Goal: Task Accomplishment & Management: Manage account settings

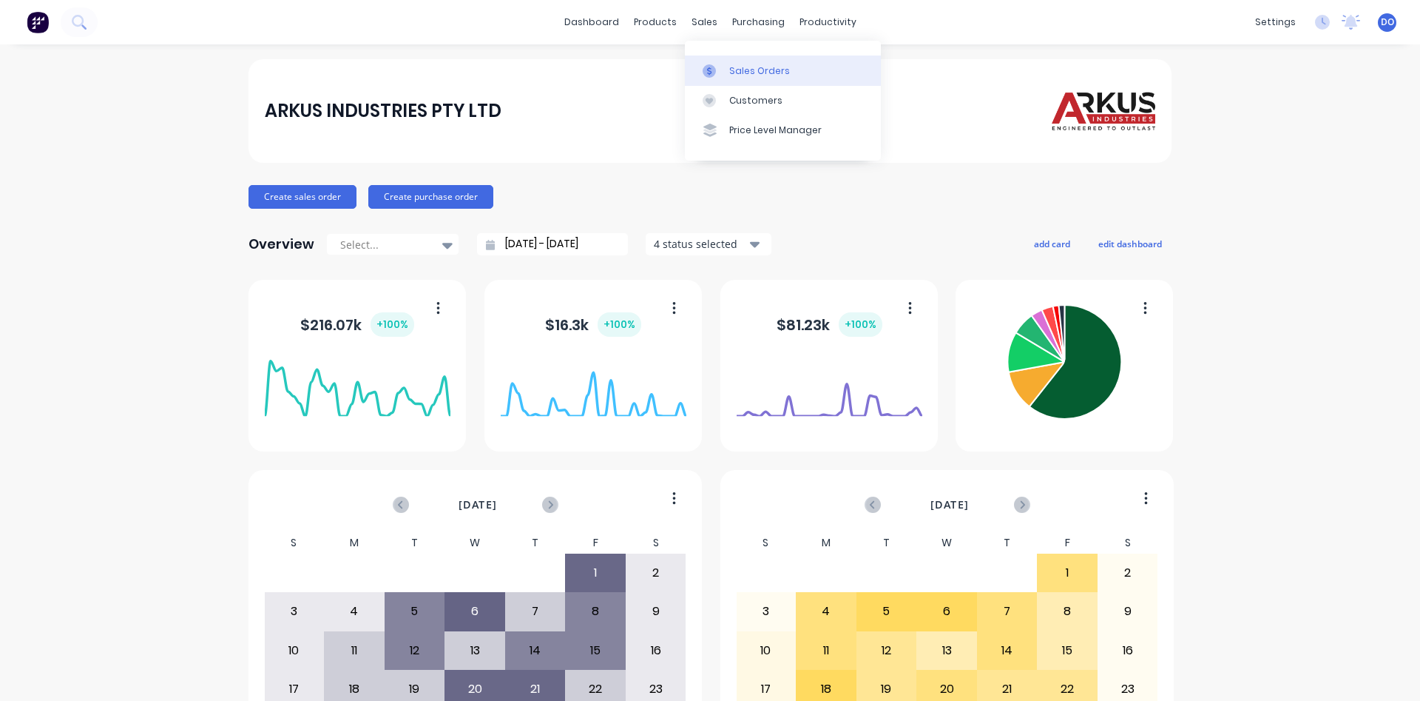
click at [742, 71] on div "Sales Orders" at bounding box center [759, 70] width 61 height 13
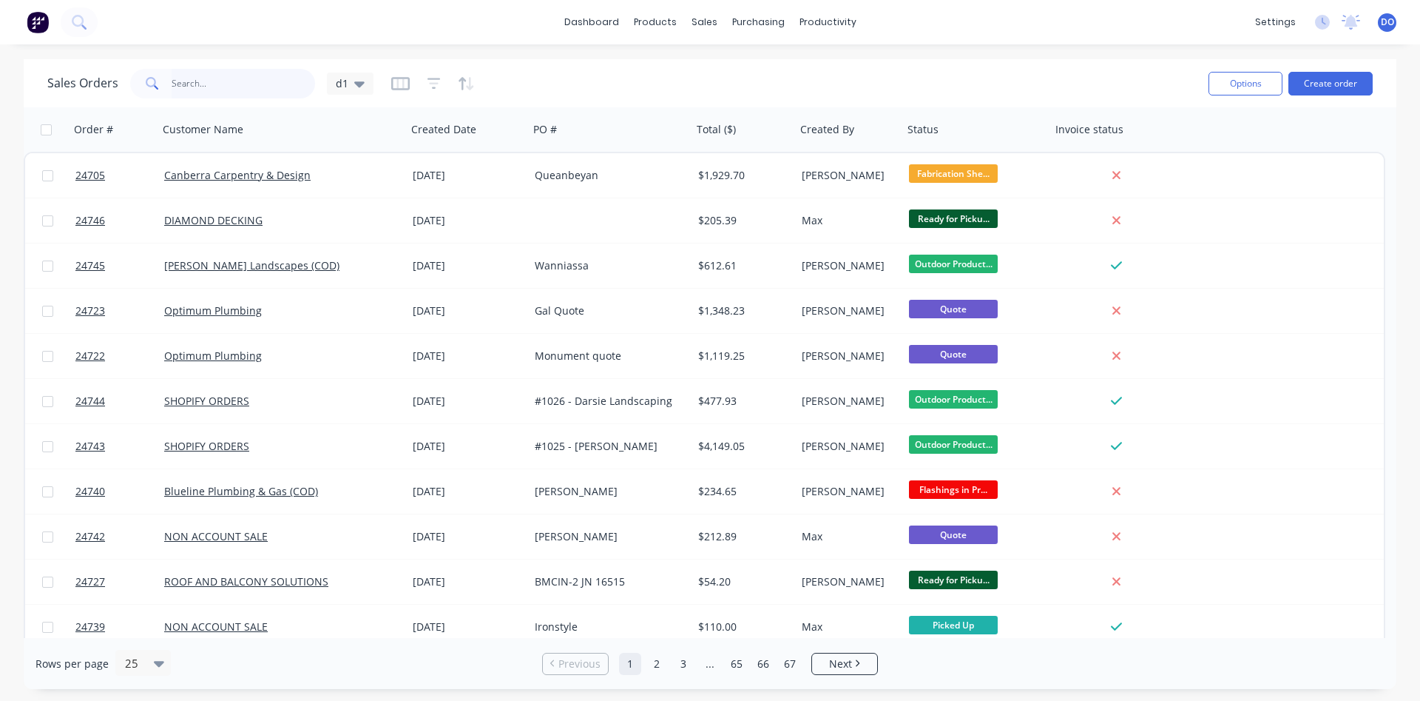
click at [264, 89] on input "text" at bounding box center [244, 84] width 144 height 30
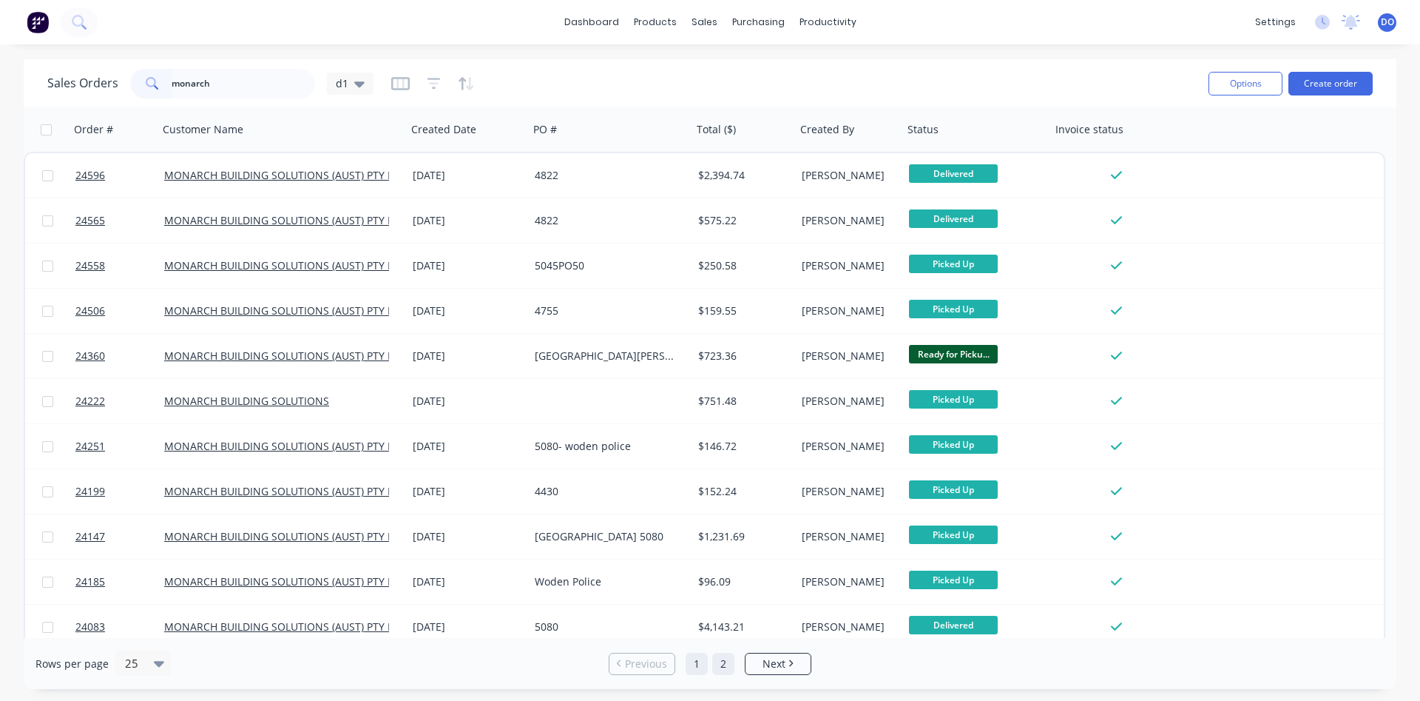
click at [722, 664] on link "2" at bounding box center [723, 663] width 22 height 22
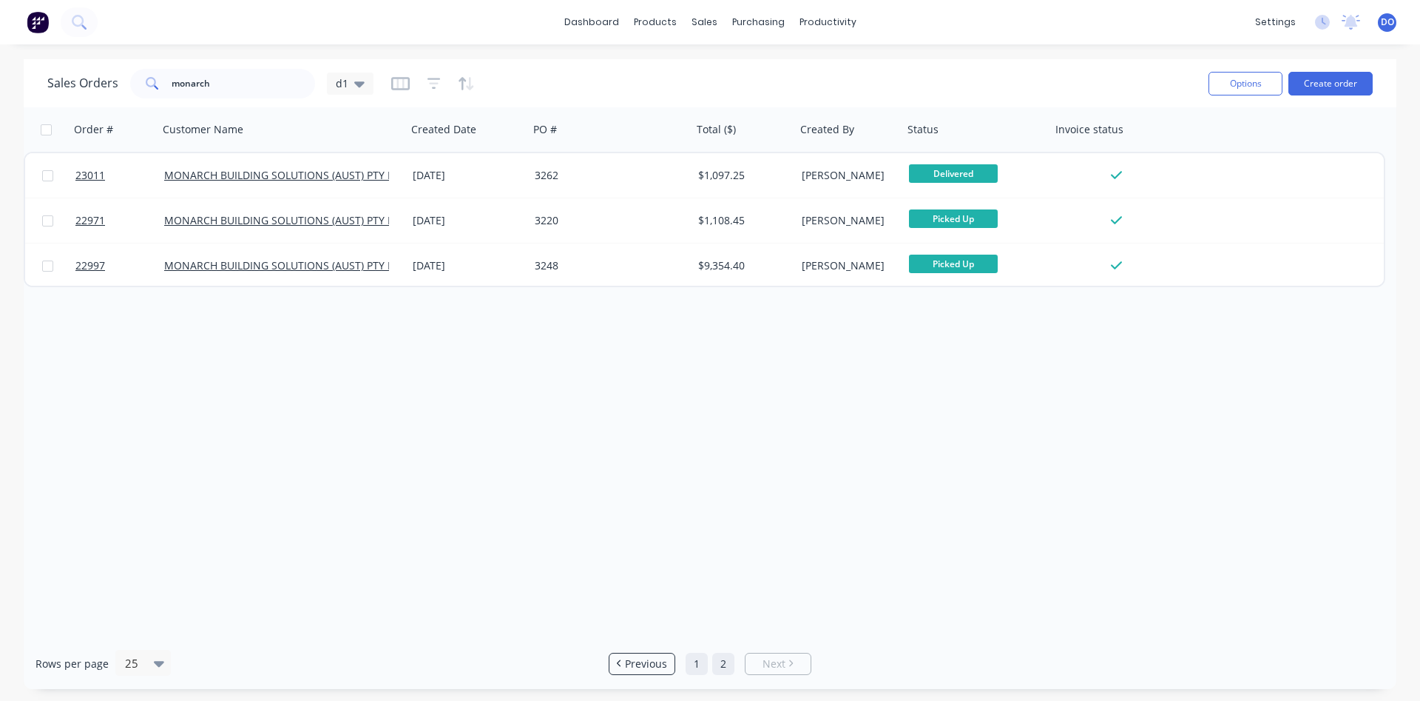
click at [694, 659] on link "1" at bounding box center [697, 663] width 22 height 22
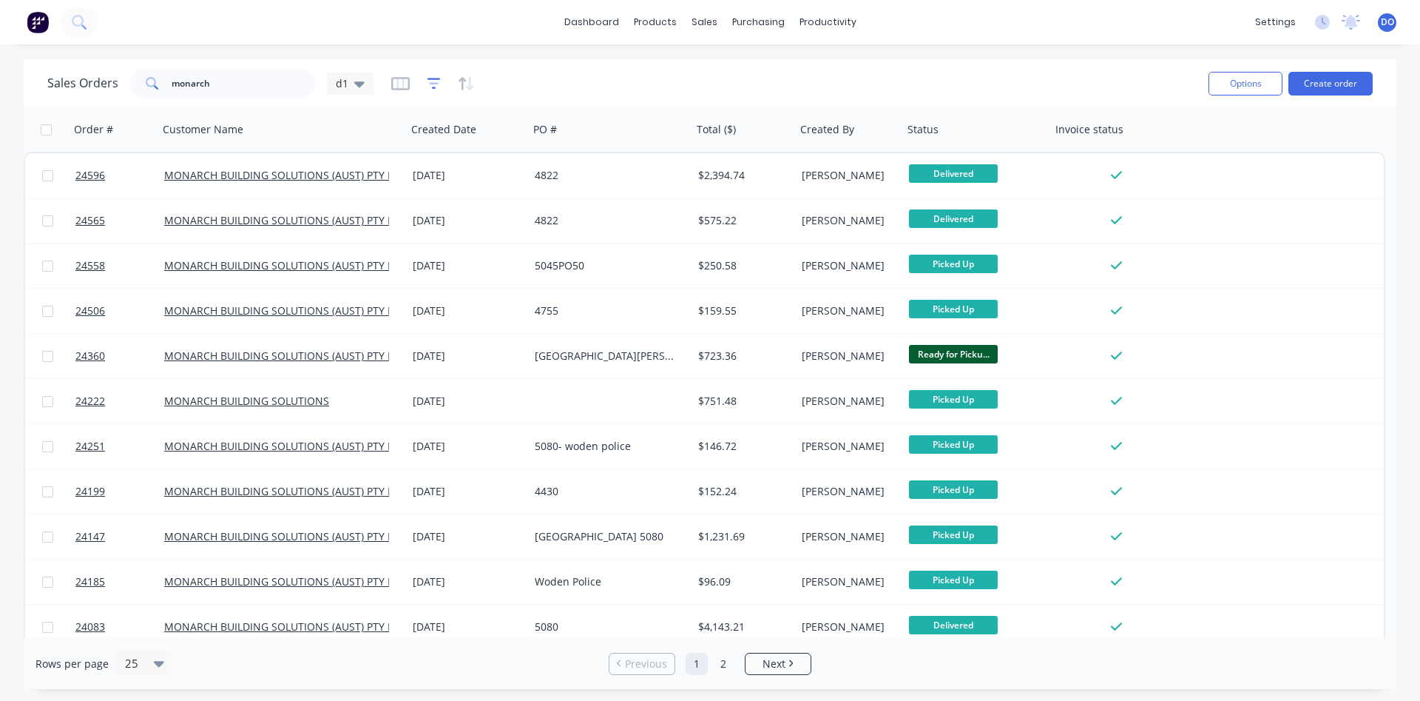
click at [431, 83] on icon "button" at bounding box center [434, 83] width 10 height 2
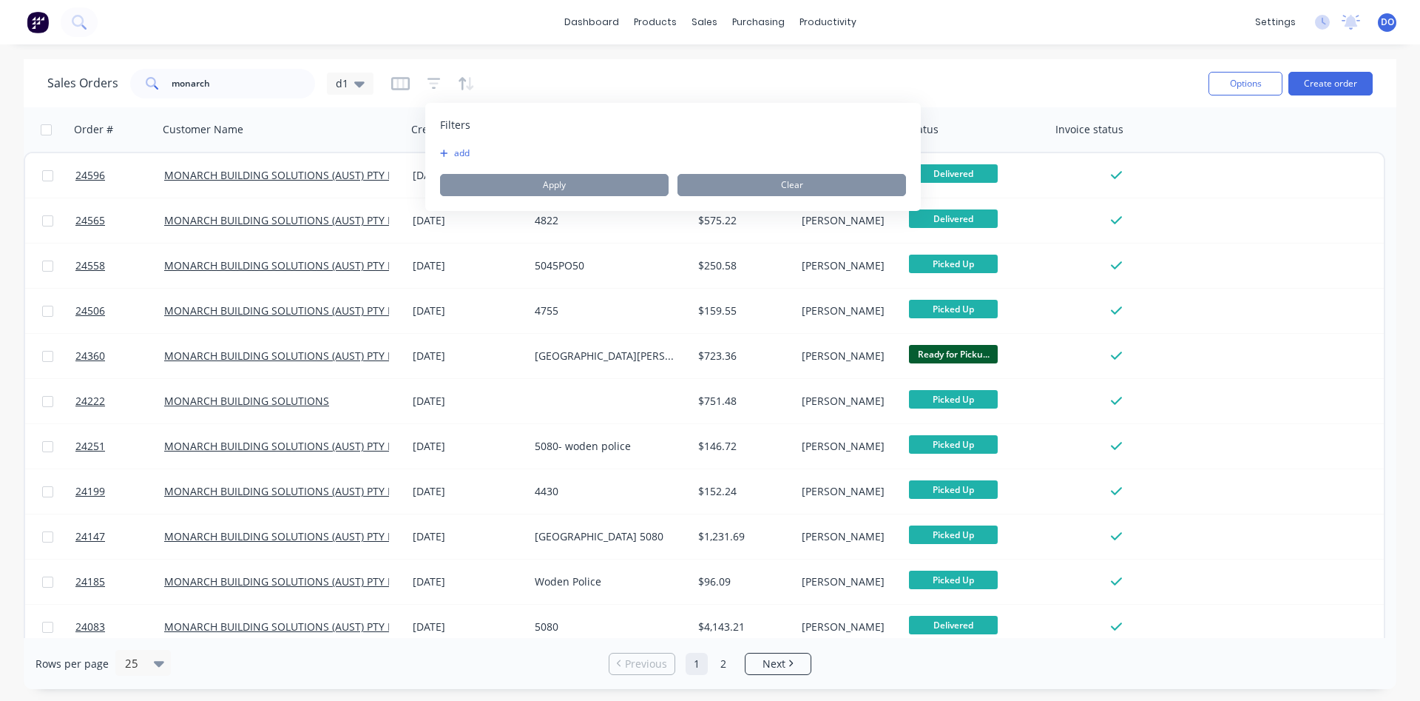
click at [462, 159] on button "add" at bounding box center [458, 153] width 37 height 12
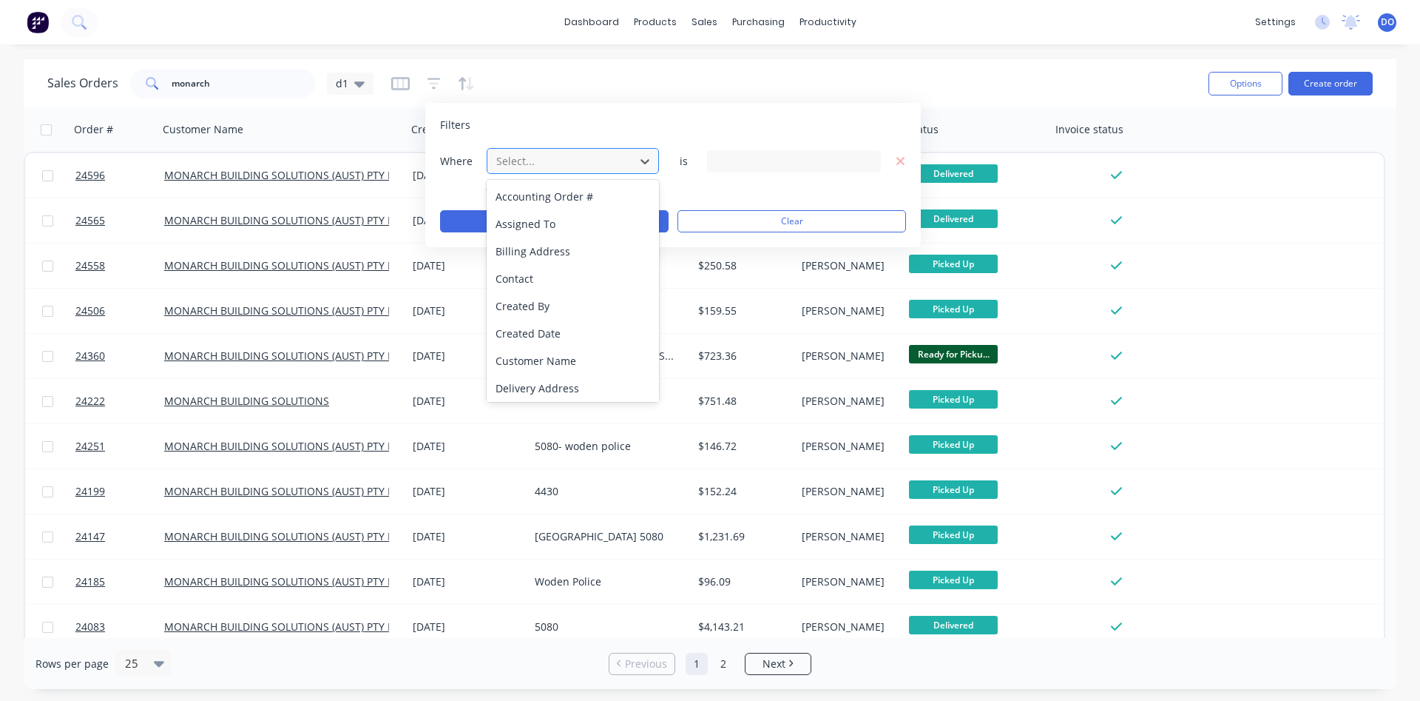
click at [554, 161] on div at bounding box center [561, 161] width 132 height 18
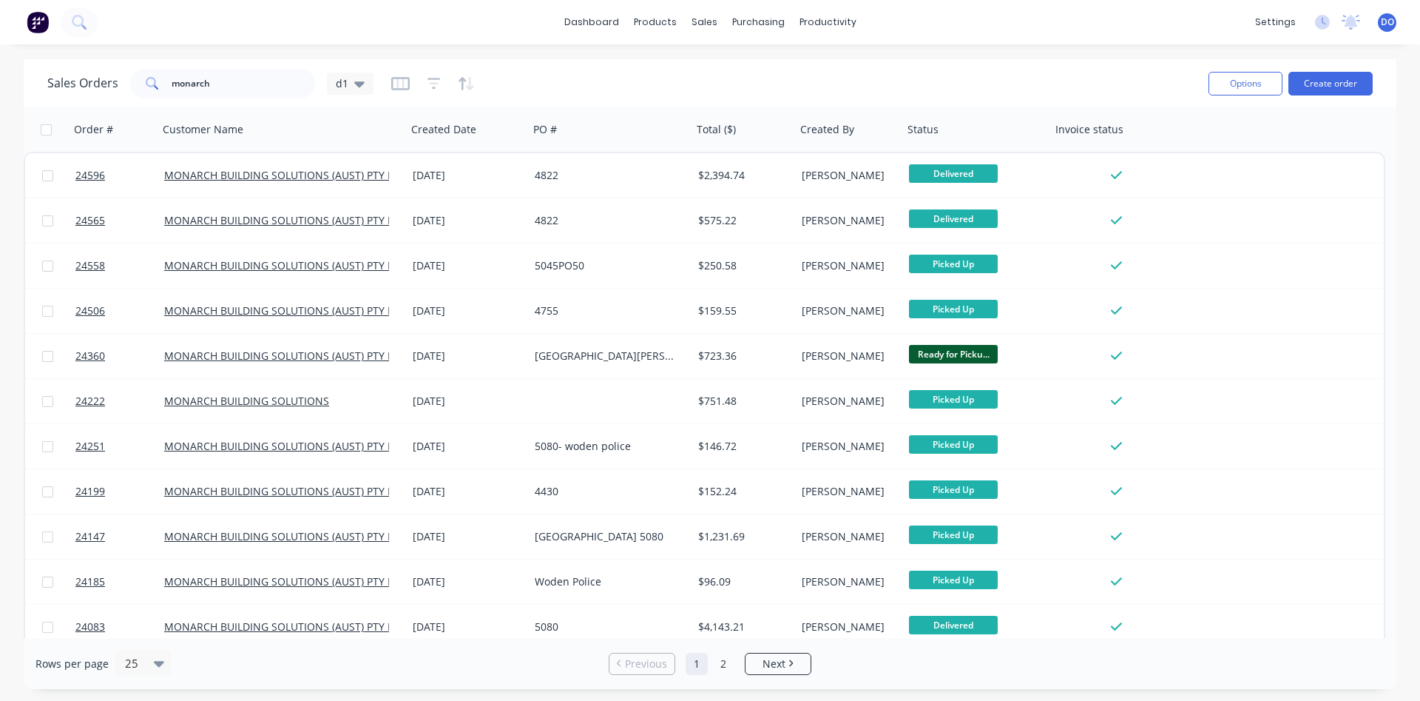
click at [542, 72] on div "Sales Orders monarch d1" at bounding box center [622, 83] width 1150 height 36
click at [434, 86] on icon "button" at bounding box center [434, 83] width 13 height 15
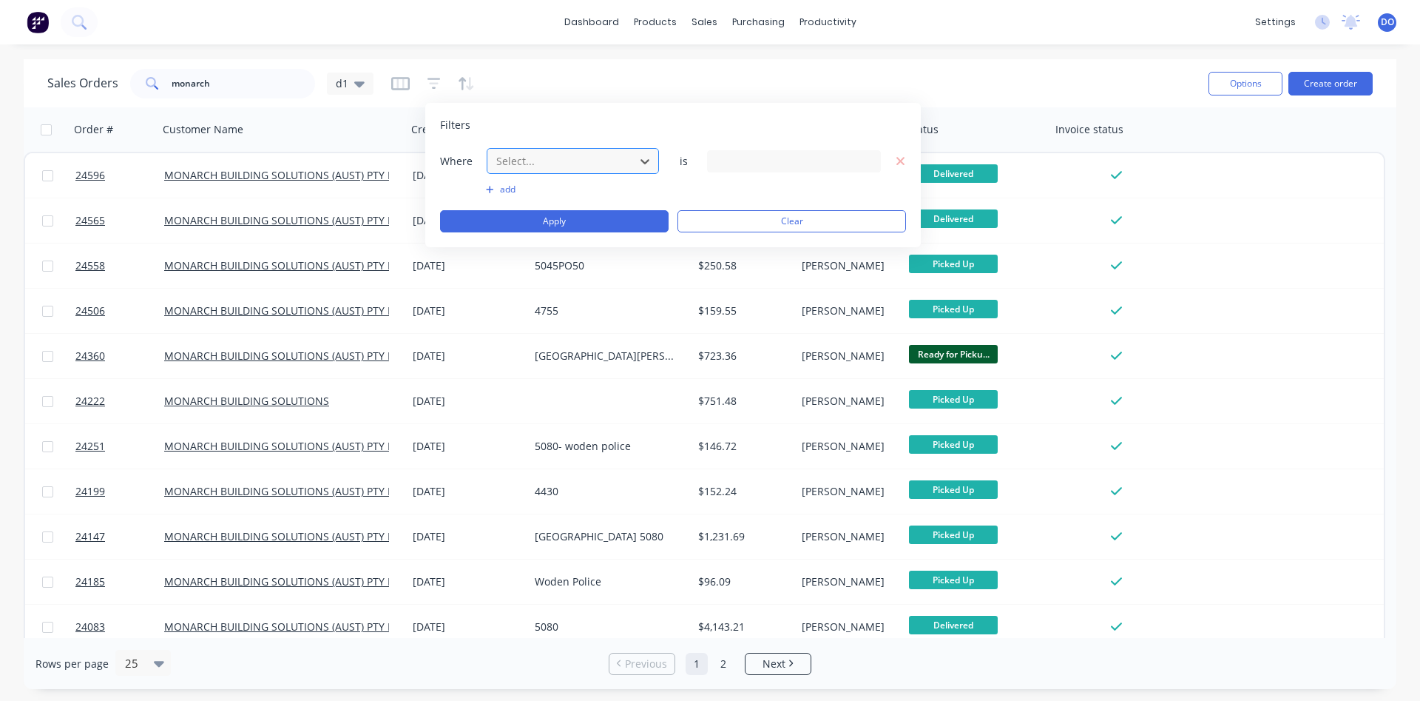
click at [538, 155] on div at bounding box center [561, 161] width 132 height 18
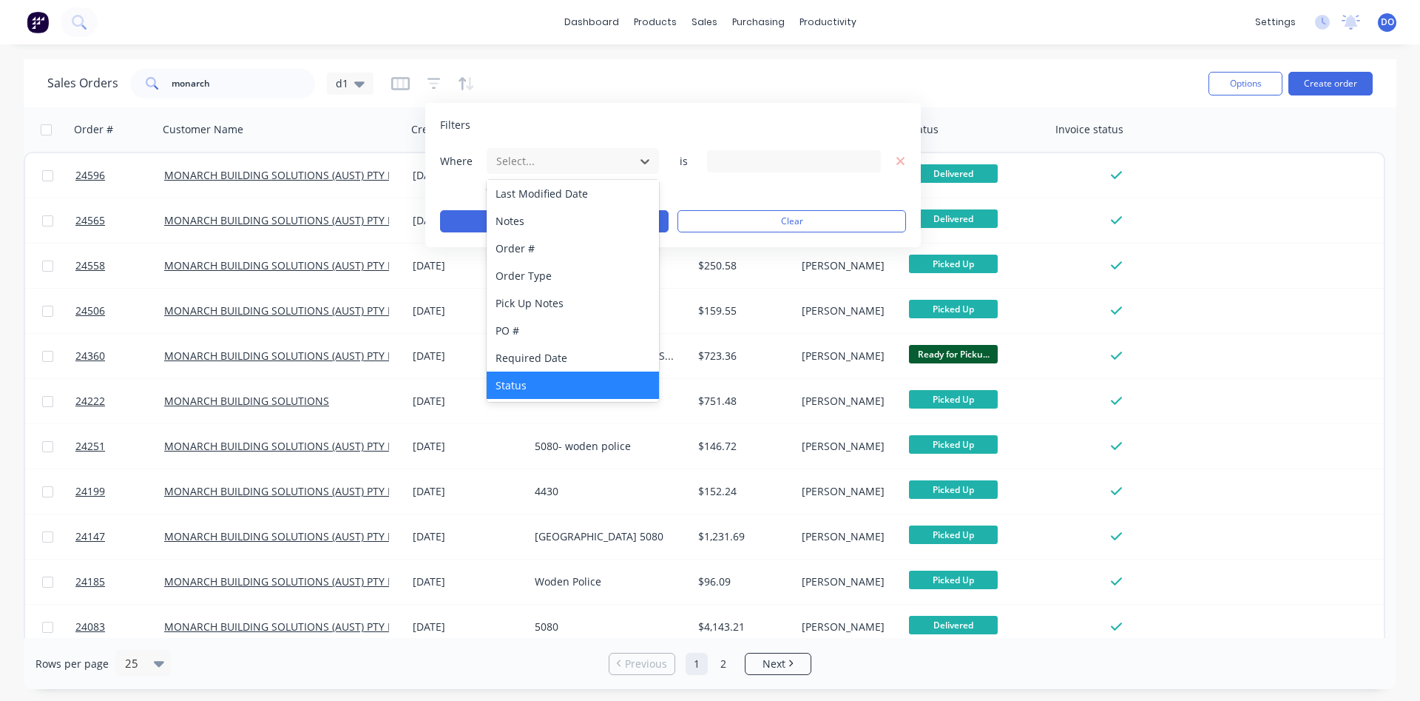
click at [553, 382] on div "Status" at bounding box center [573, 384] width 172 height 27
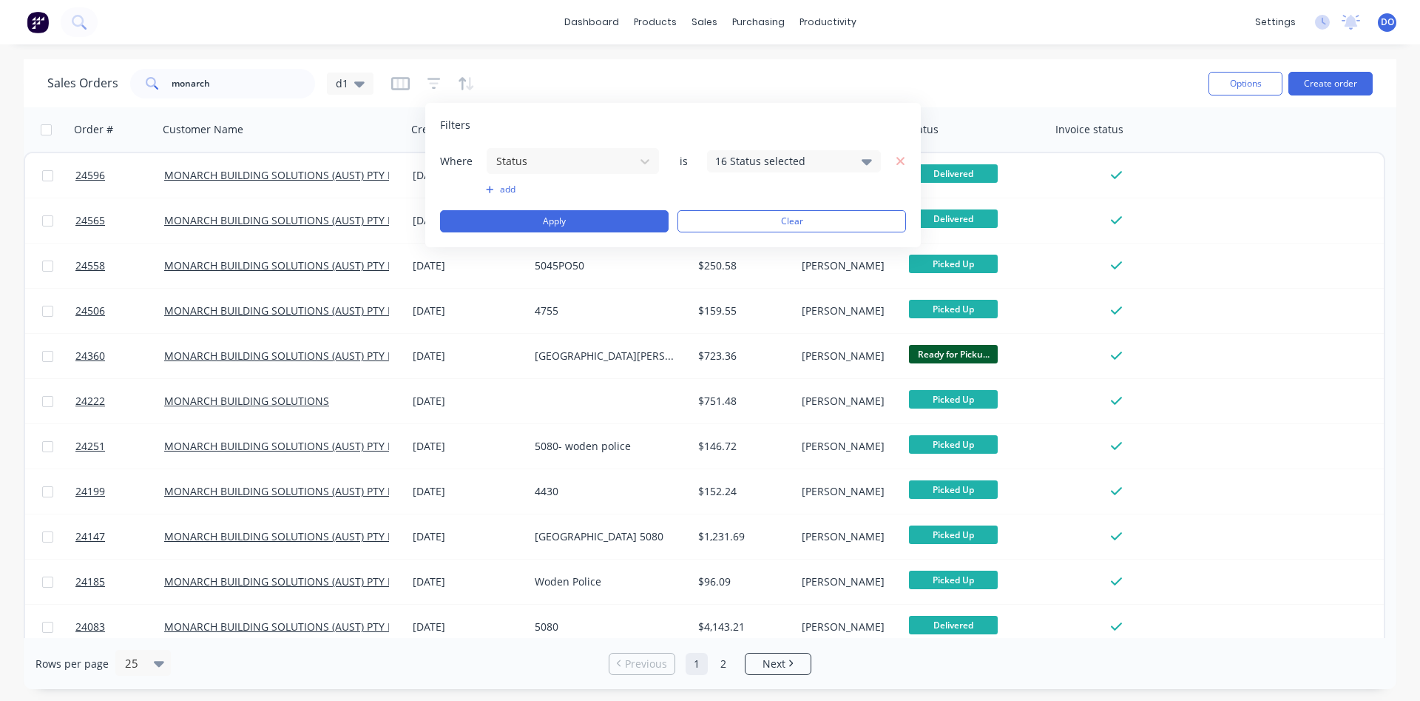
click at [861, 159] on div "16 Status selected" at bounding box center [794, 161] width 174 height 22
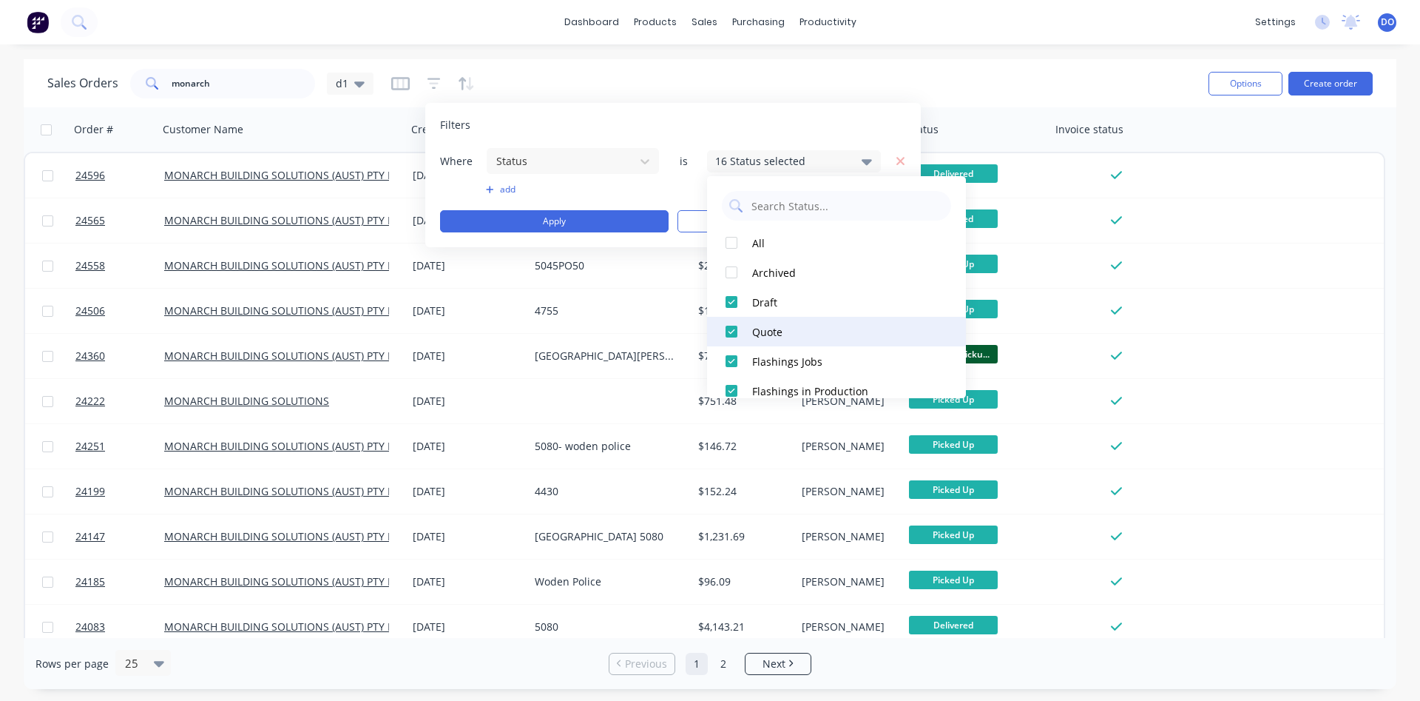
click at [733, 331] on div at bounding box center [732, 332] width 30 height 30
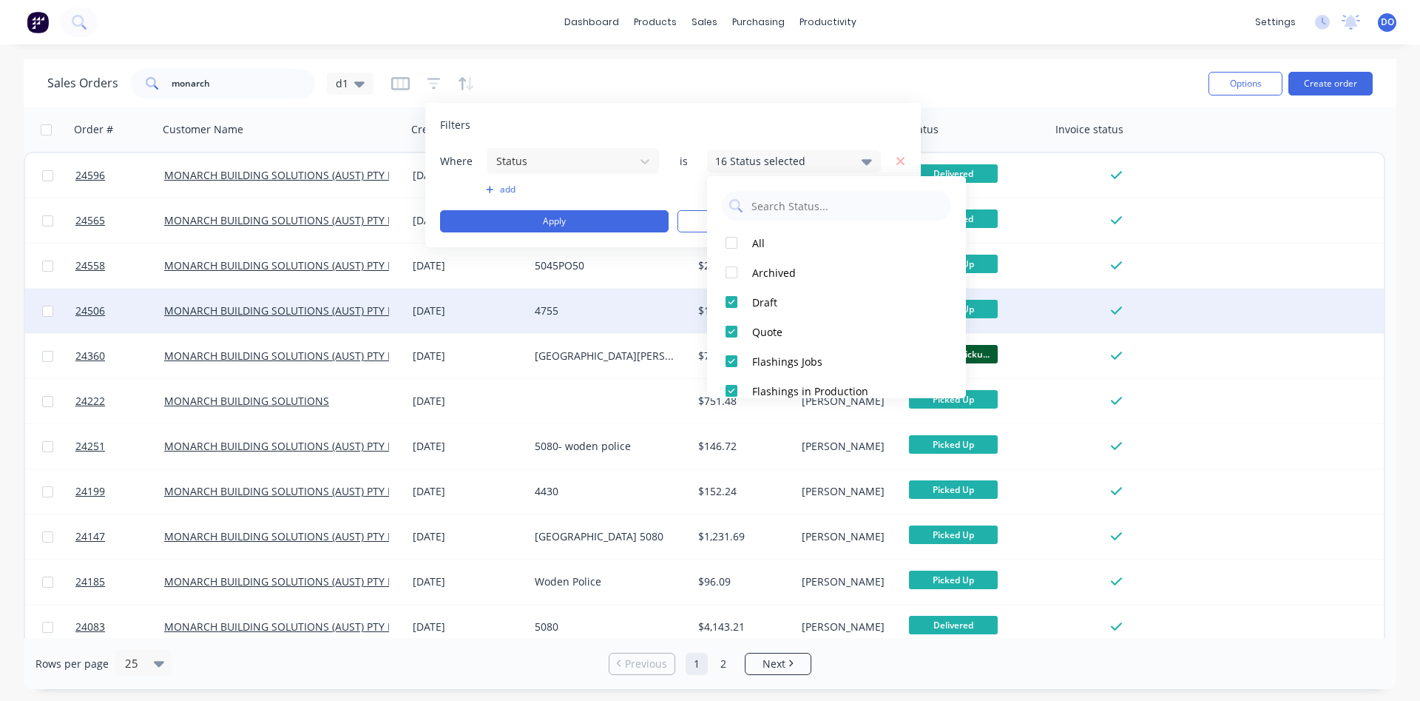
click at [1157, 318] on div "Order # Customer Name Created Date PO # Total ($) Created By Status Invoice sta…" at bounding box center [710, 372] width 1373 height 530
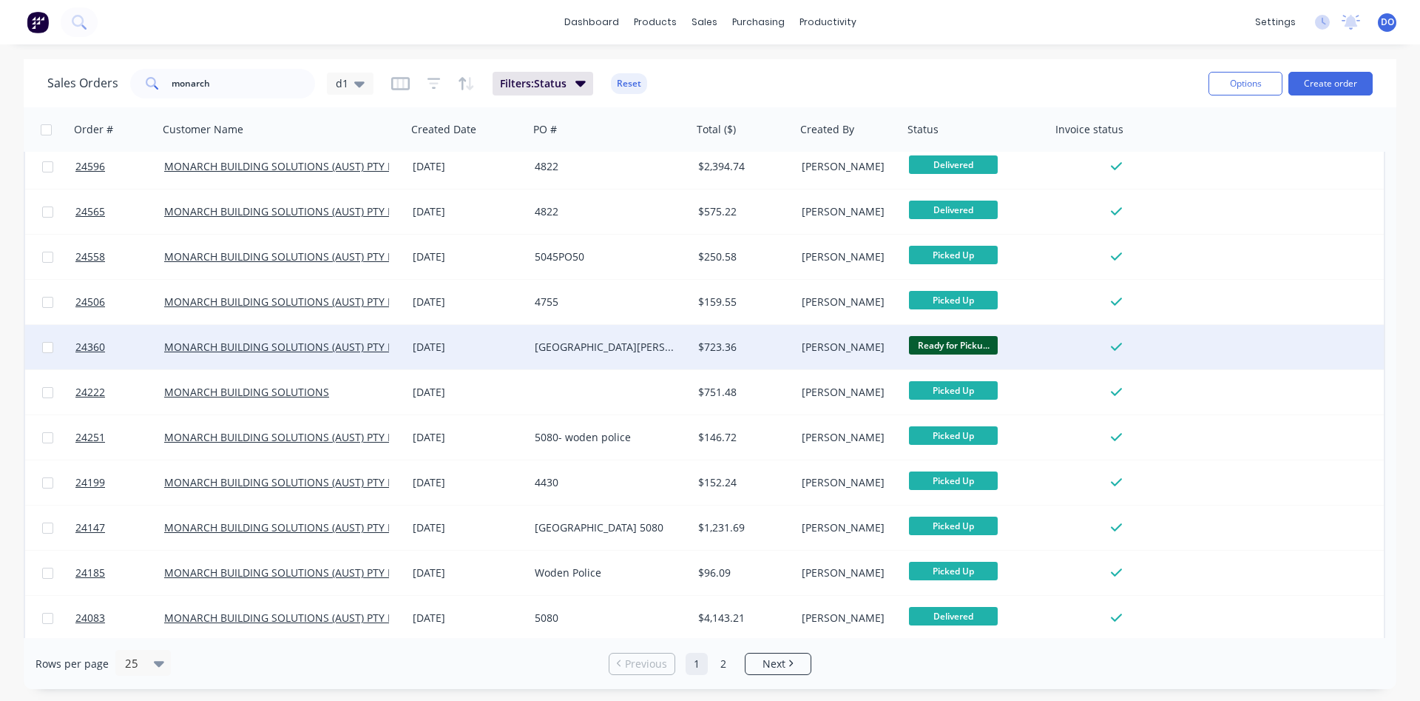
scroll to position [0, 0]
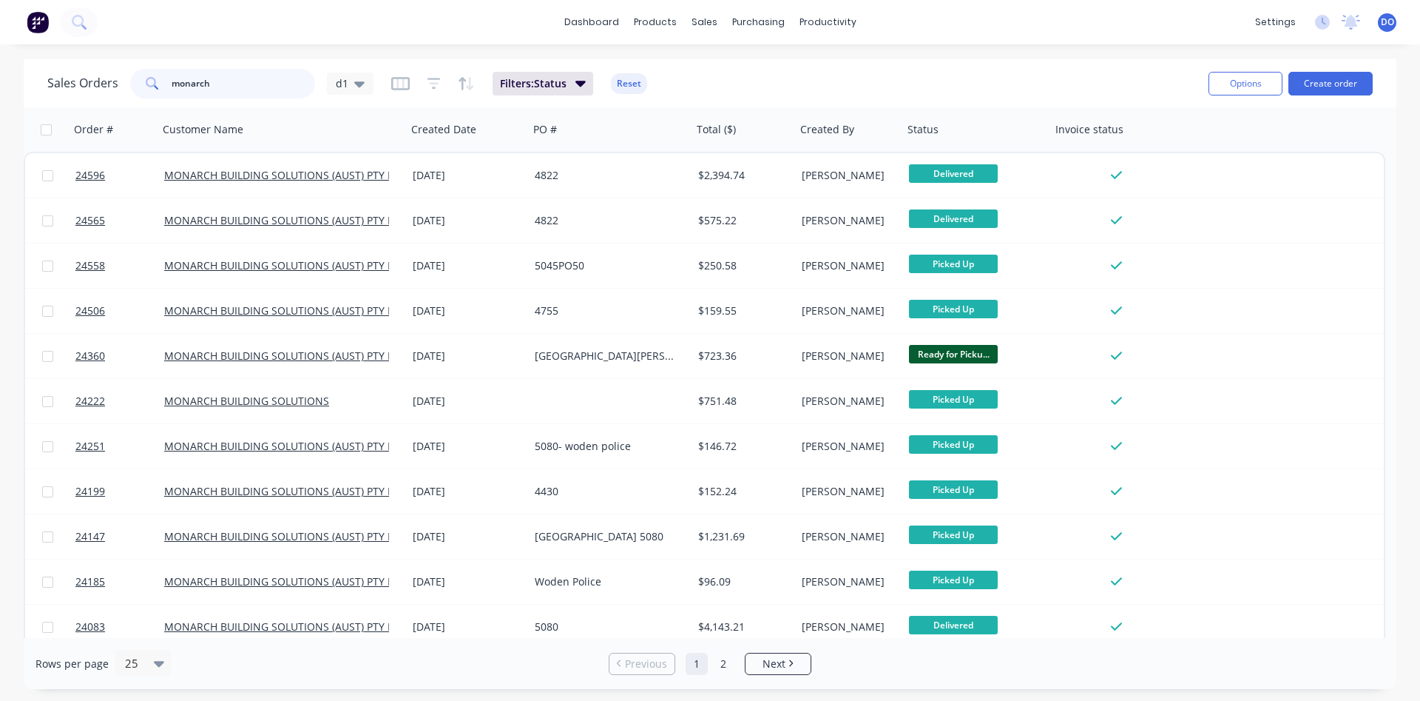
drag, startPoint x: 210, startPoint y: 87, endPoint x: 102, endPoint y: 90, distance: 108.0
click at [172, 90] on input "monarch" at bounding box center [244, 84] width 144 height 30
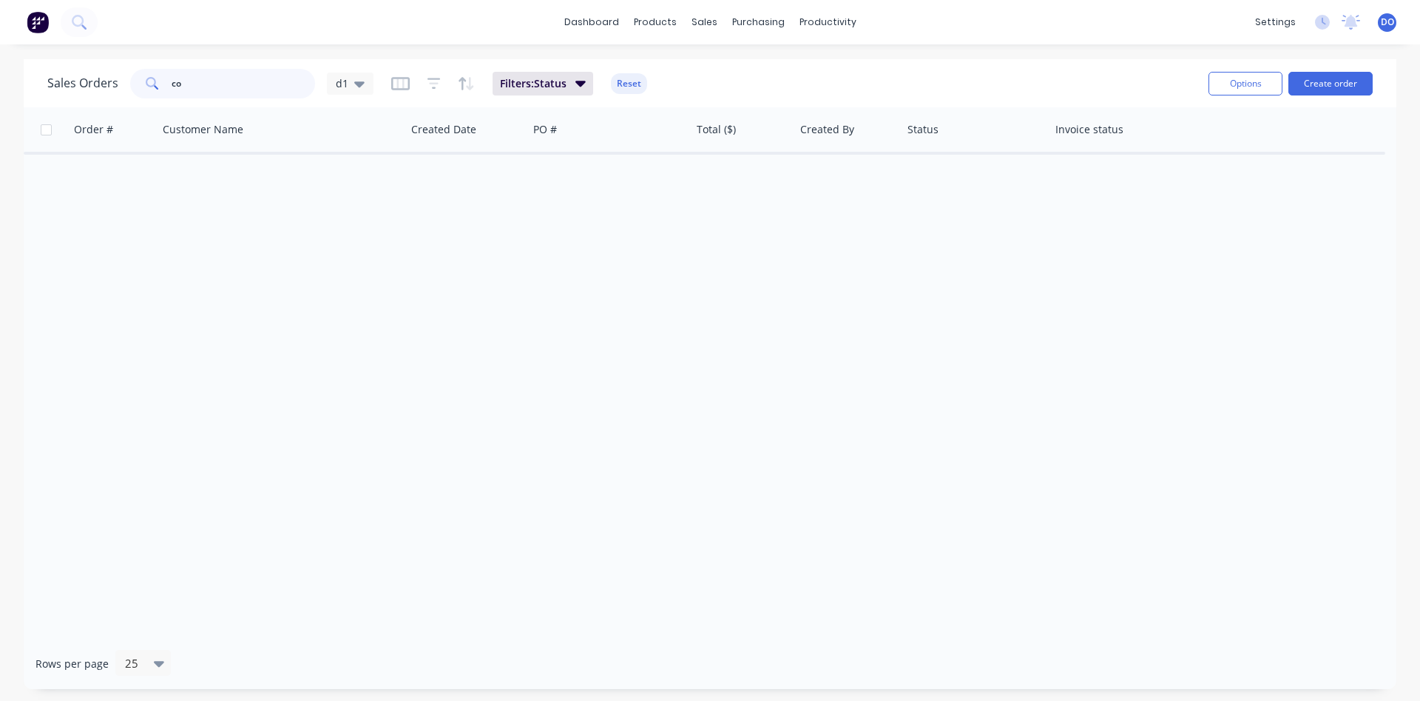
type input "c"
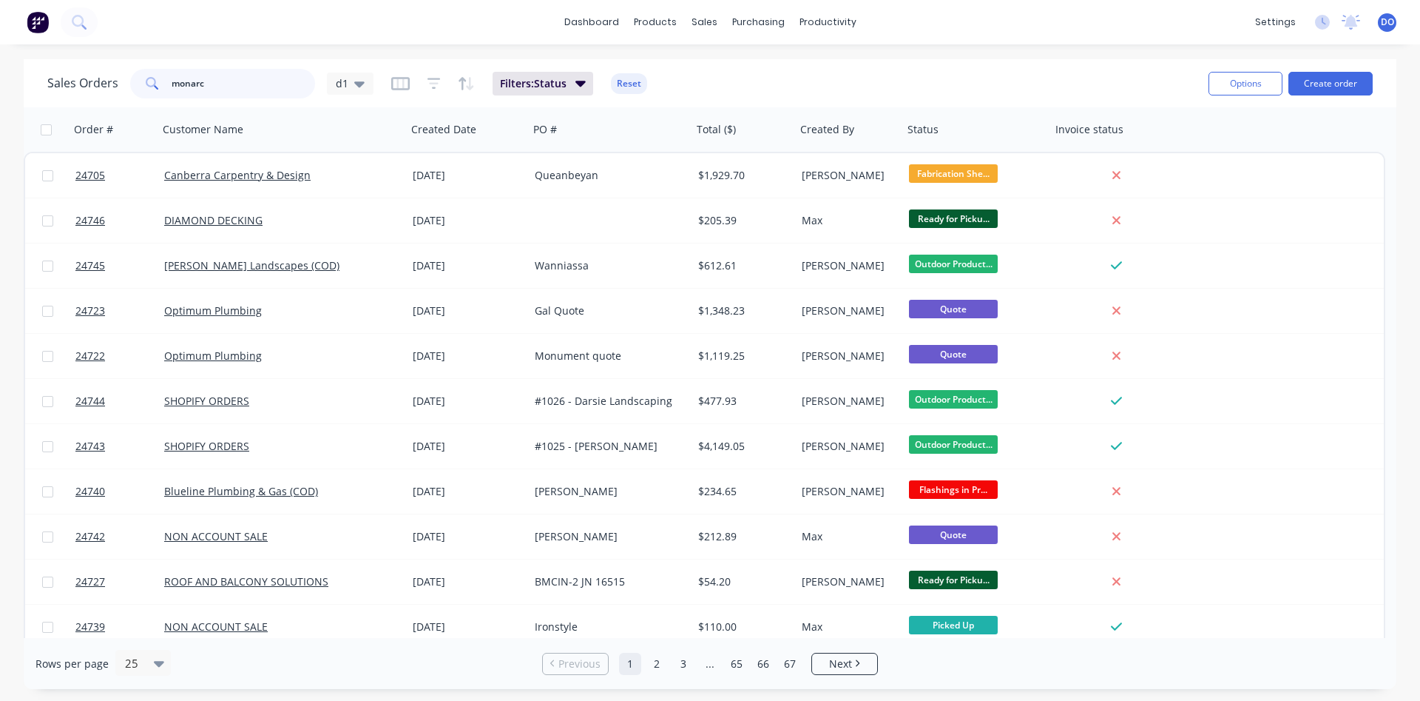
type input "monarch"
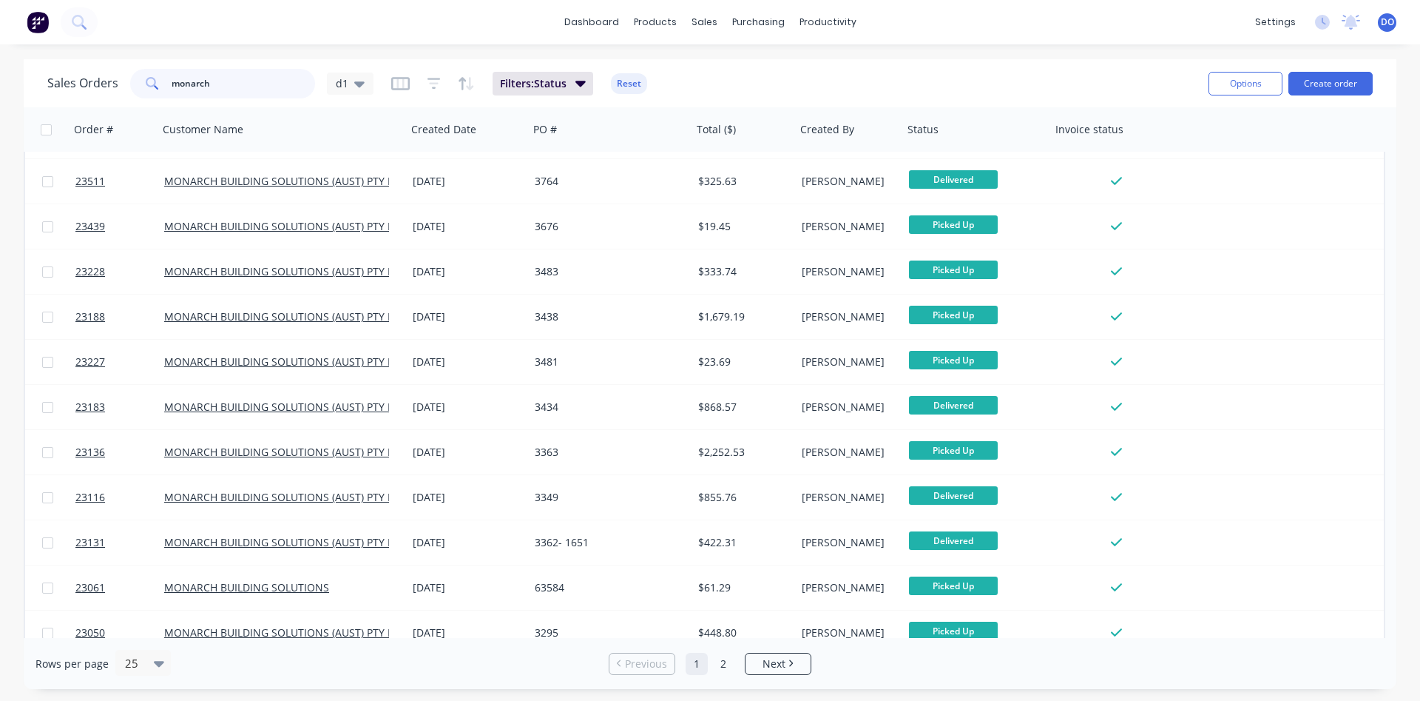
scroll to position [642, 0]
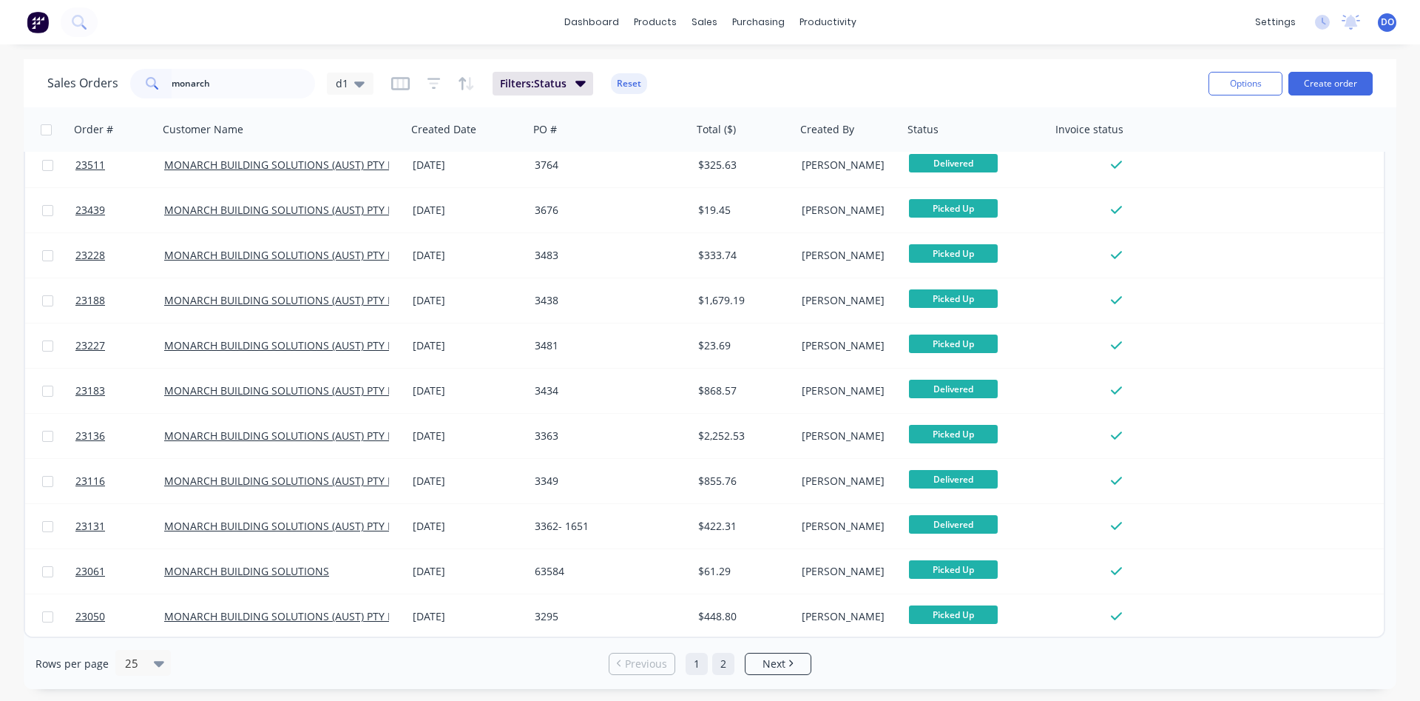
click at [723, 666] on link "2" at bounding box center [723, 663] width 22 height 22
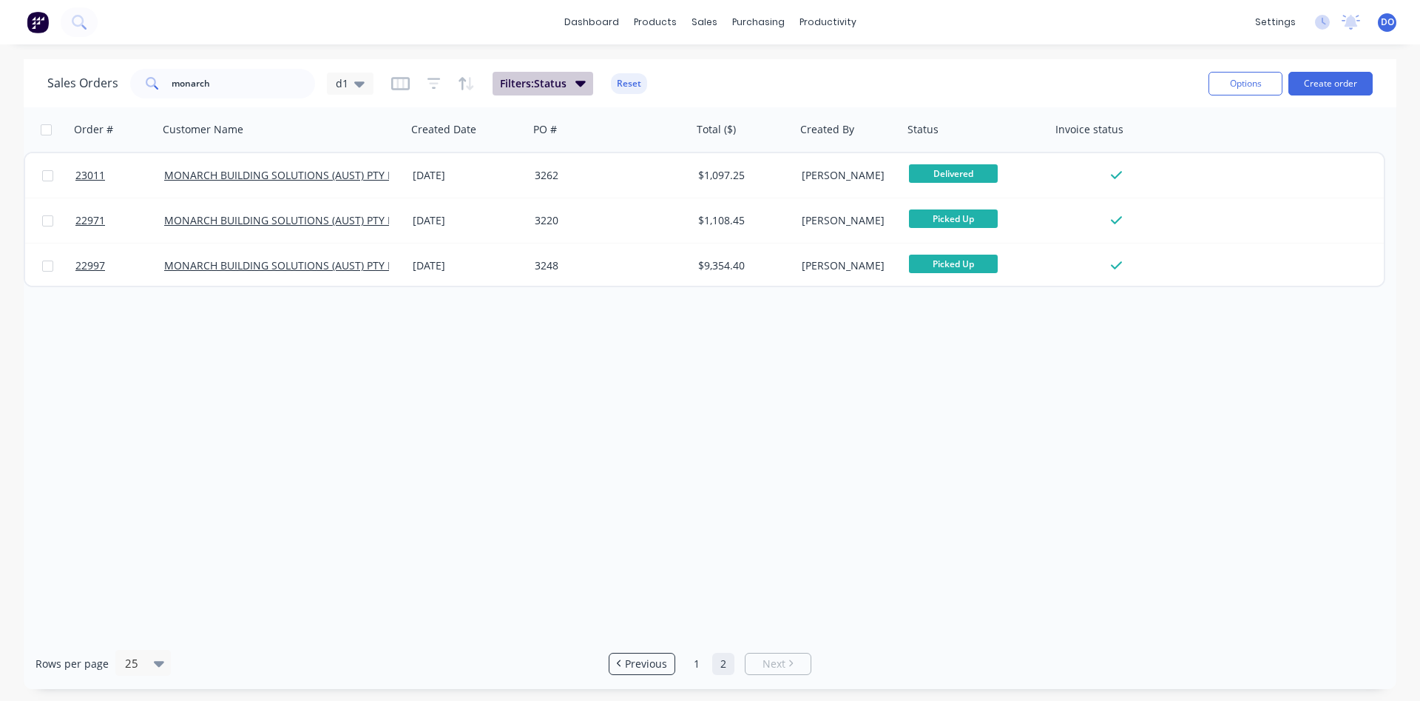
click at [577, 83] on icon "button" at bounding box center [581, 84] width 10 height 6
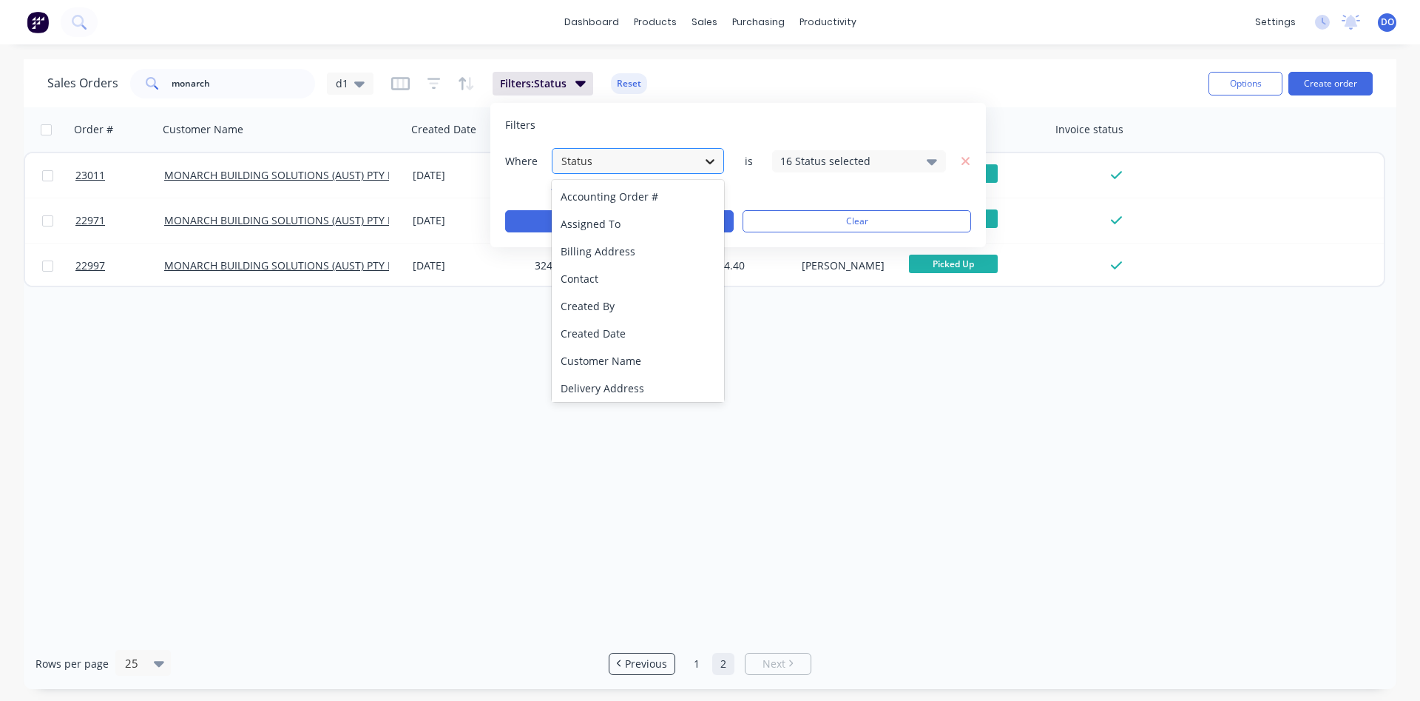
click at [703, 167] on icon at bounding box center [710, 161] width 15 height 15
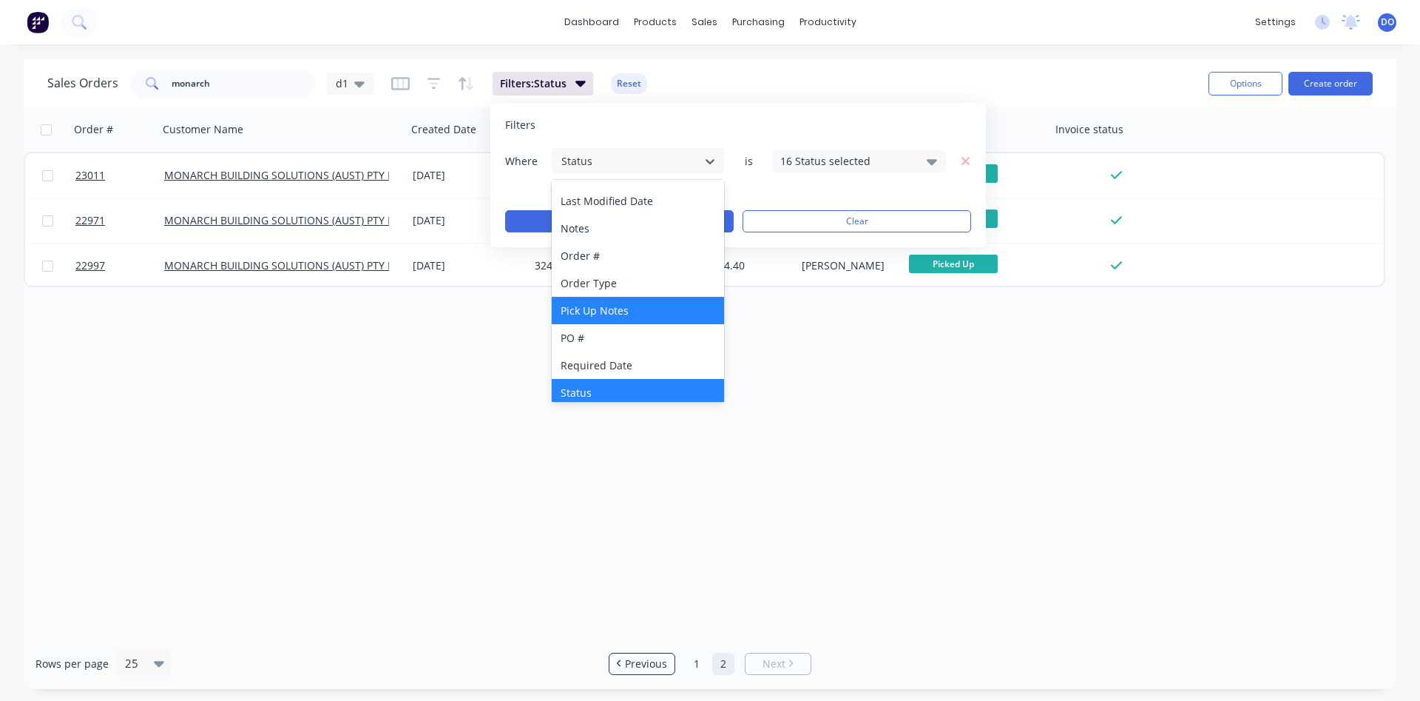
scroll to position [359, 0]
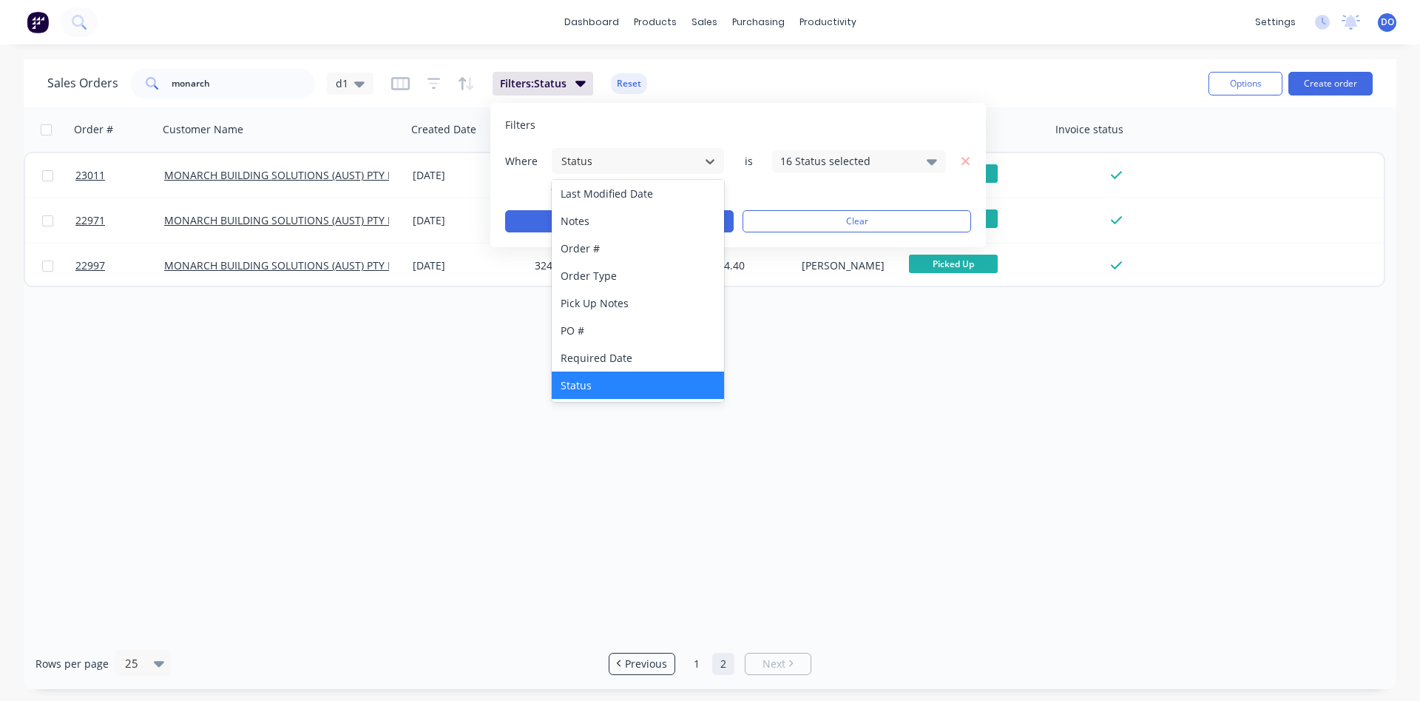
click at [803, 163] on div "16 Status selected" at bounding box center [847, 161] width 134 height 16
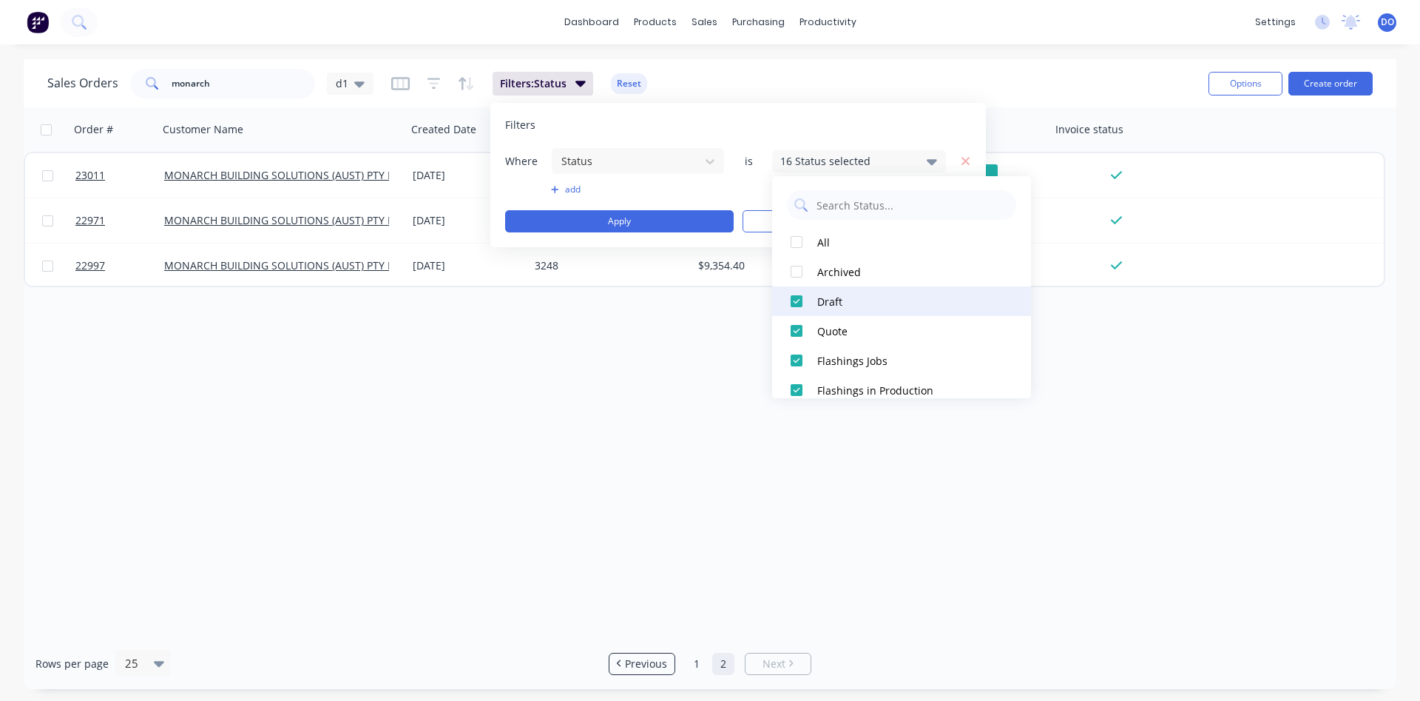
scroll to position [0, 0]
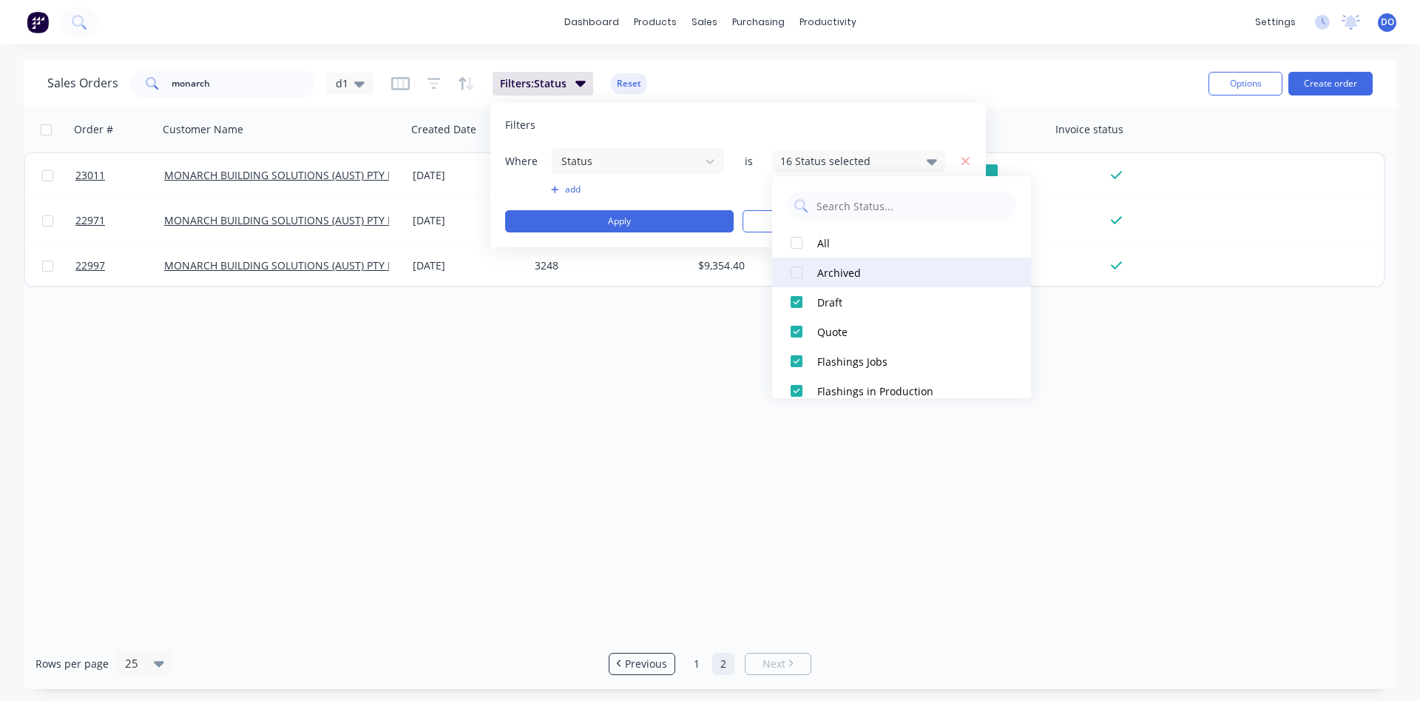
click at [797, 272] on div at bounding box center [797, 272] width 30 height 30
click at [665, 342] on div "Order # Customer Name Created Date PO # Total ($) Created By Status Invoice sta…" at bounding box center [710, 372] width 1373 height 530
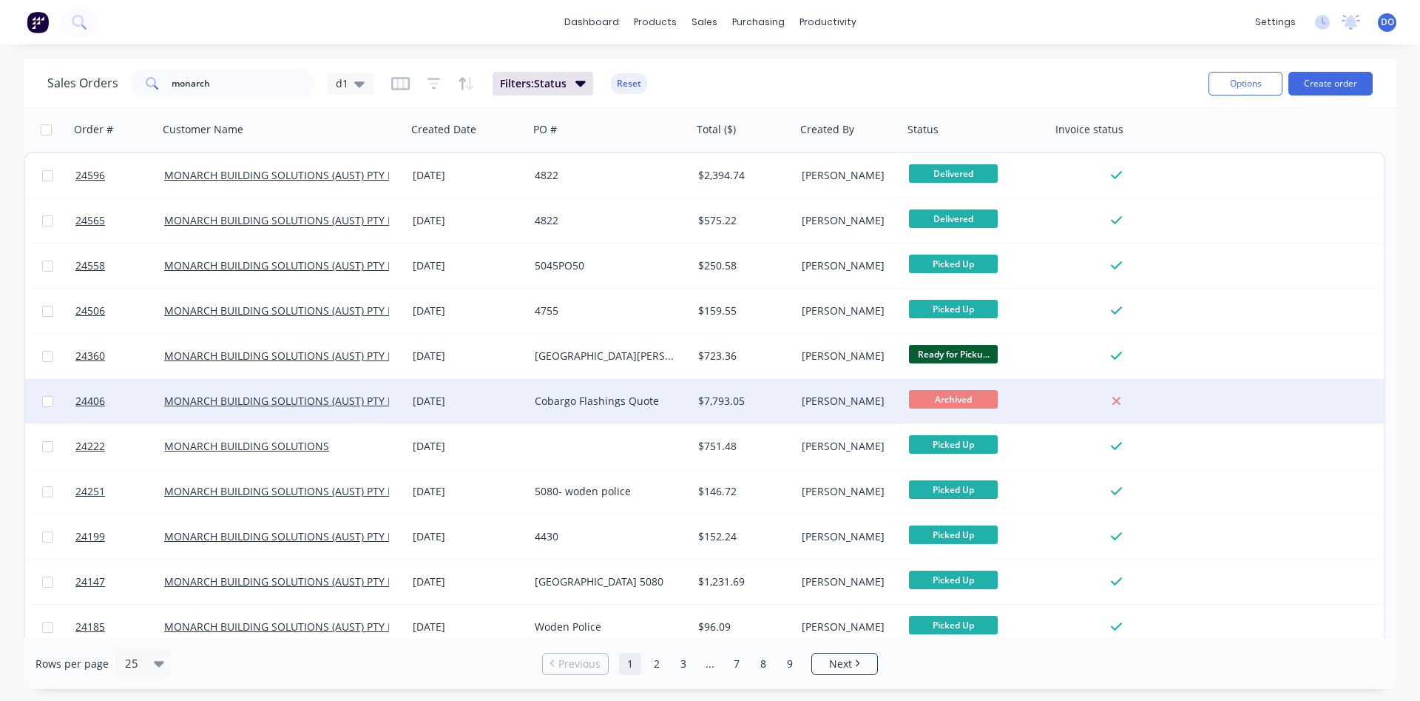
click at [601, 396] on div "Cobargo Flashings Quote" at bounding box center [607, 401] width 144 height 15
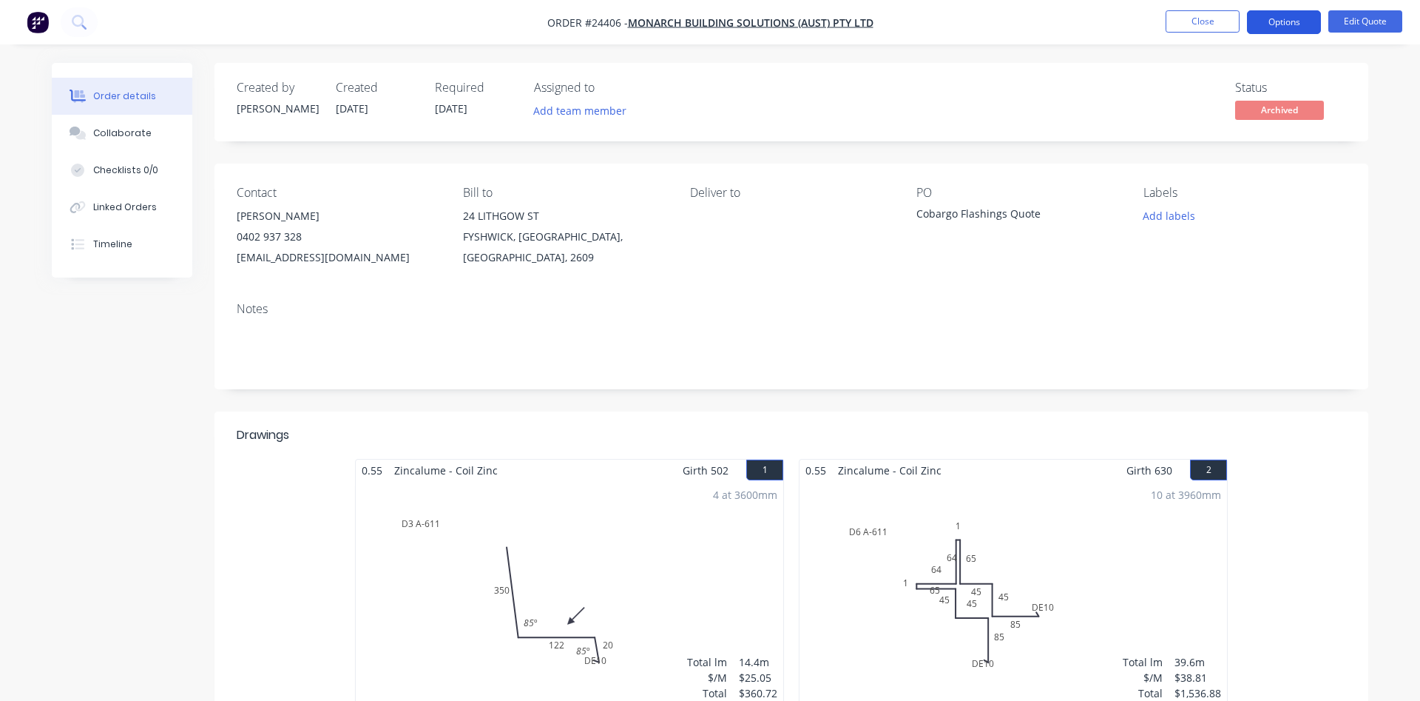
click at [1286, 27] on button "Options" at bounding box center [1284, 22] width 74 height 24
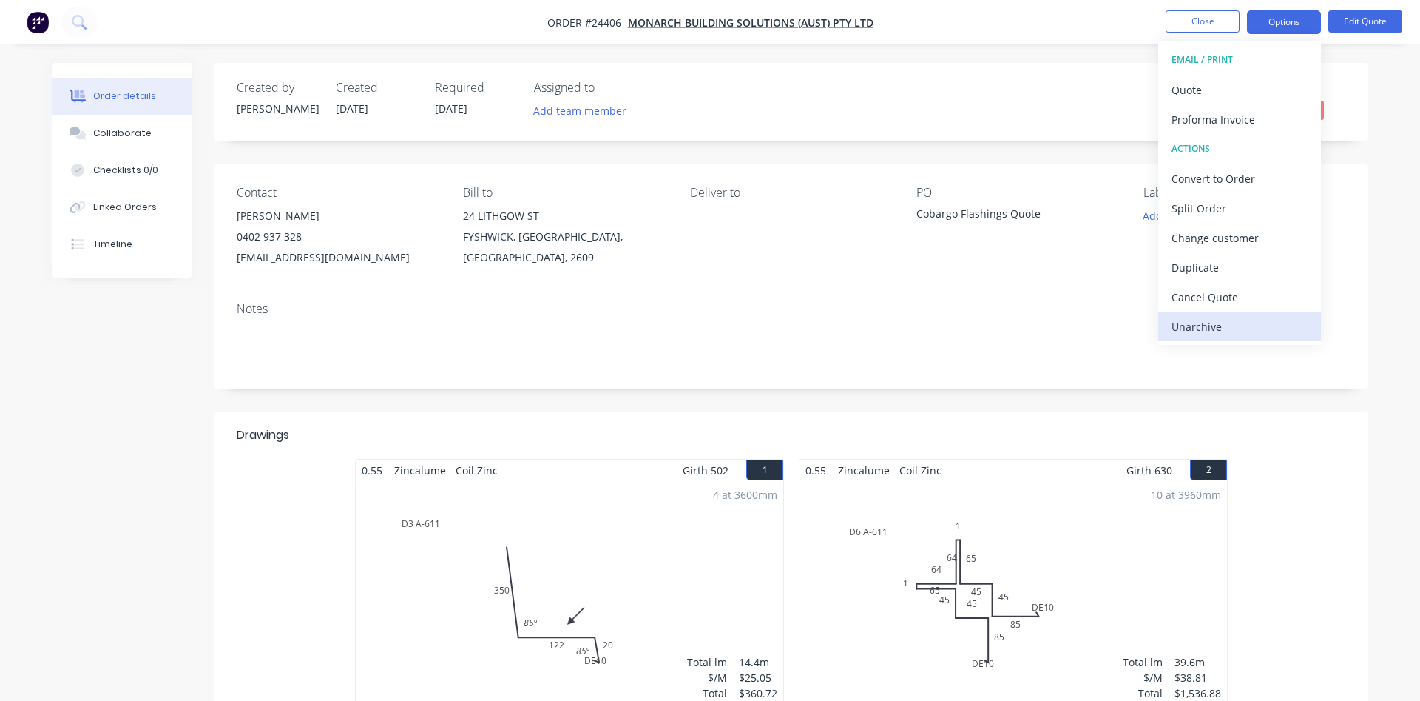
click at [1184, 323] on div "Unarchive" at bounding box center [1240, 326] width 136 height 21
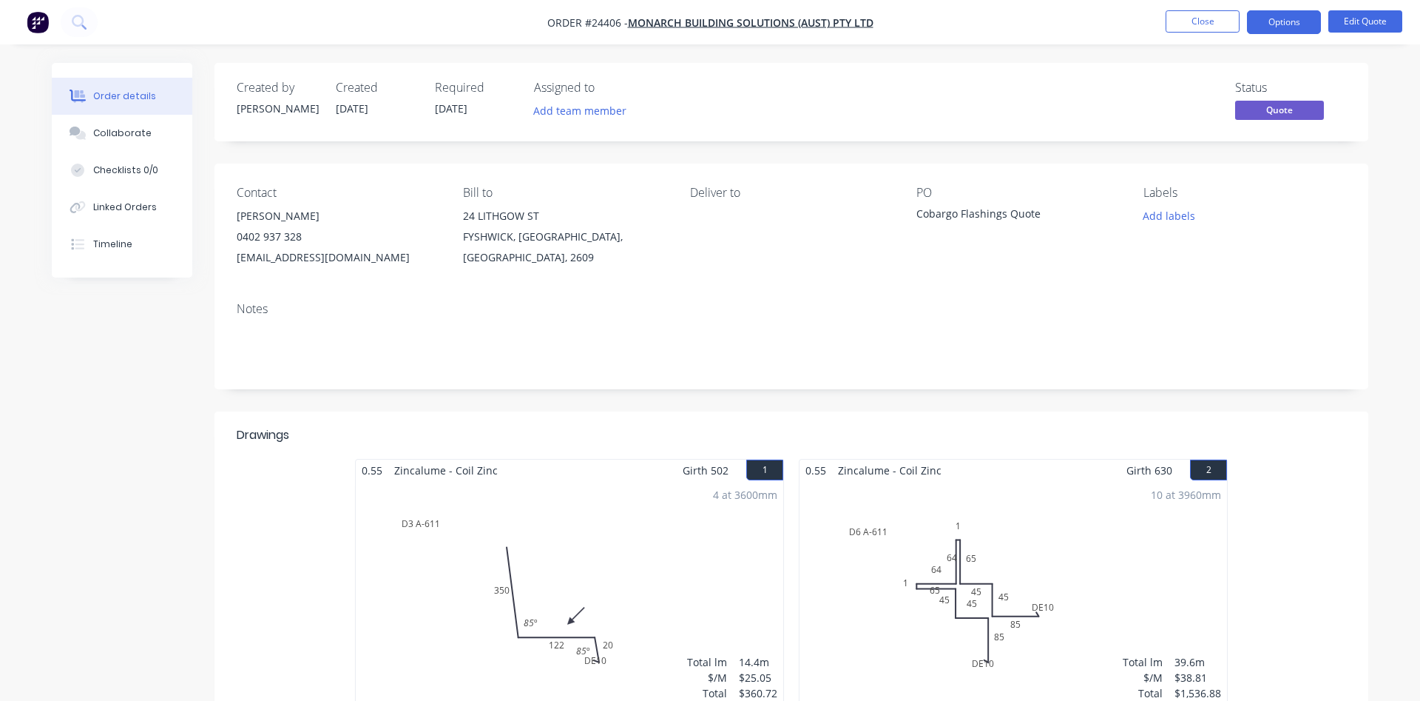
click at [923, 302] on div "Notes" at bounding box center [792, 309] width 1110 height 14
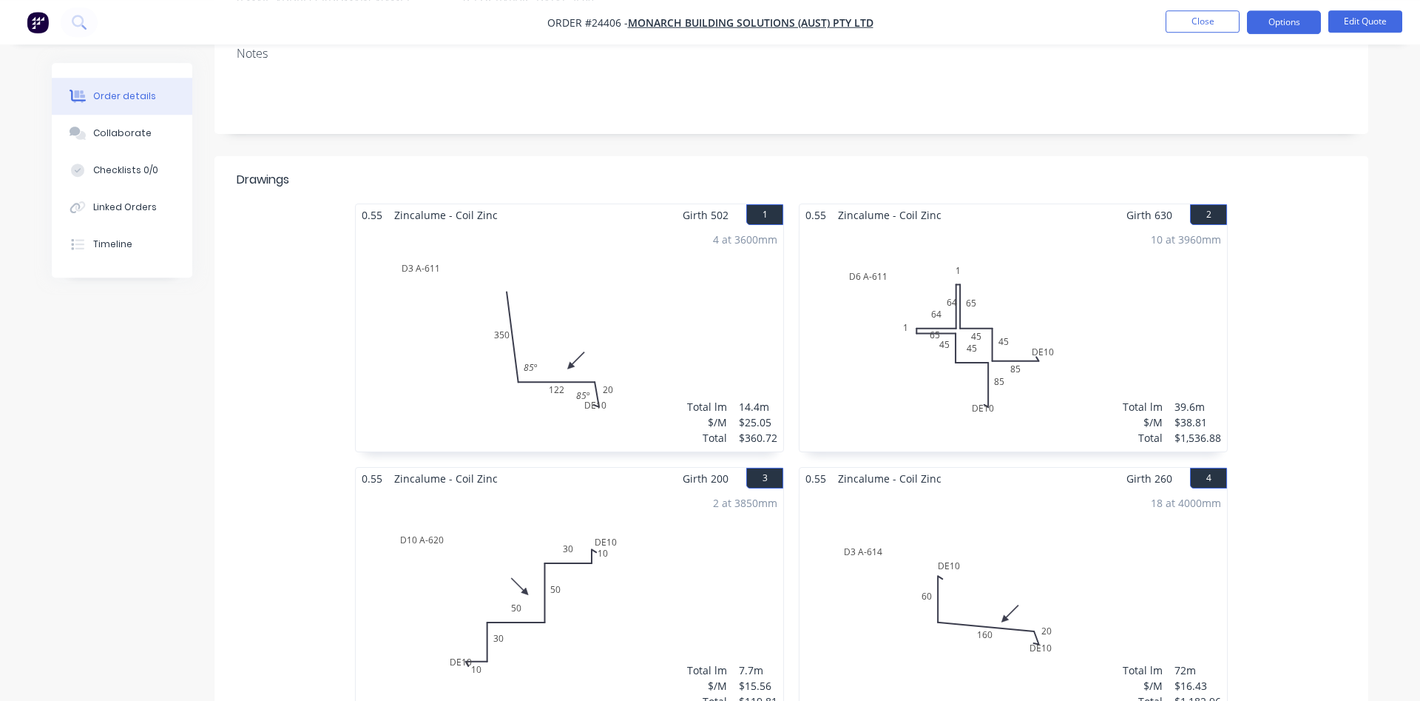
scroll to position [302, 0]
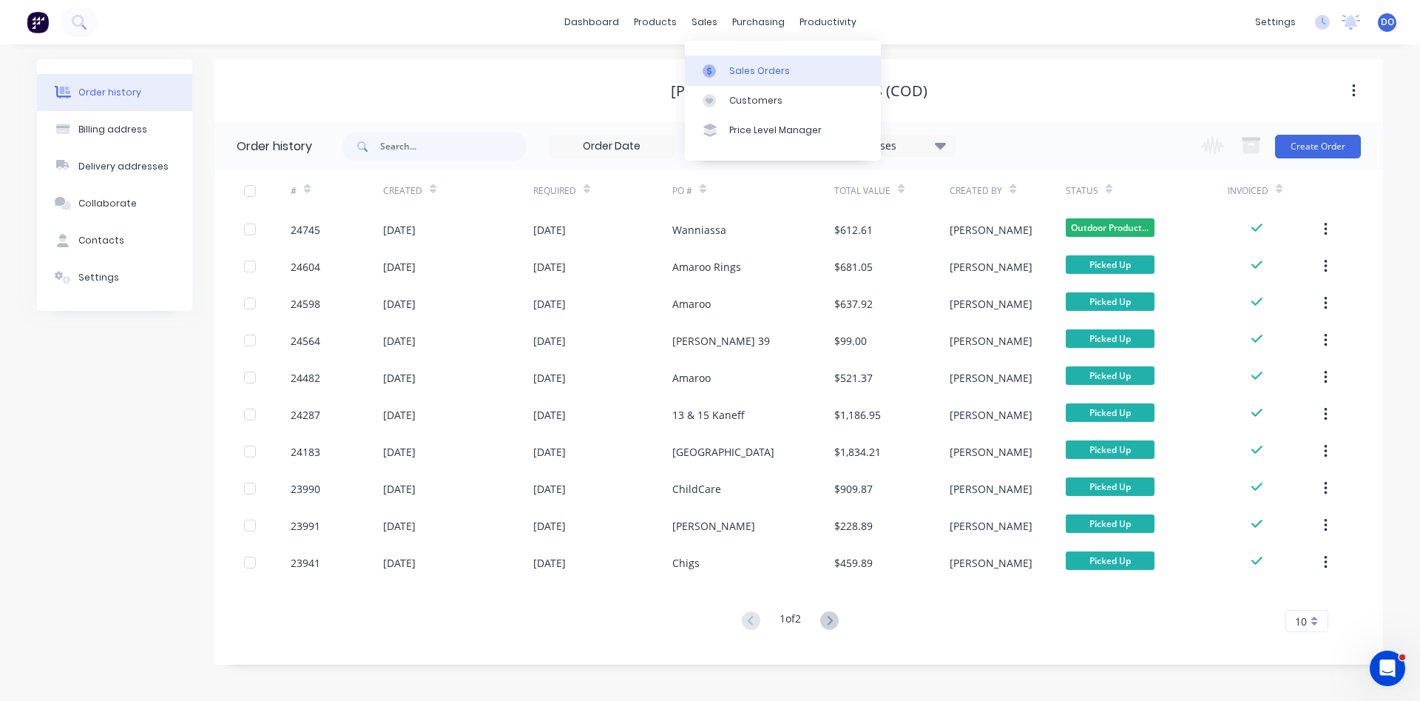
click at [729, 70] on div "Sales Orders" at bounding box center [759, 70] width 61 height 13
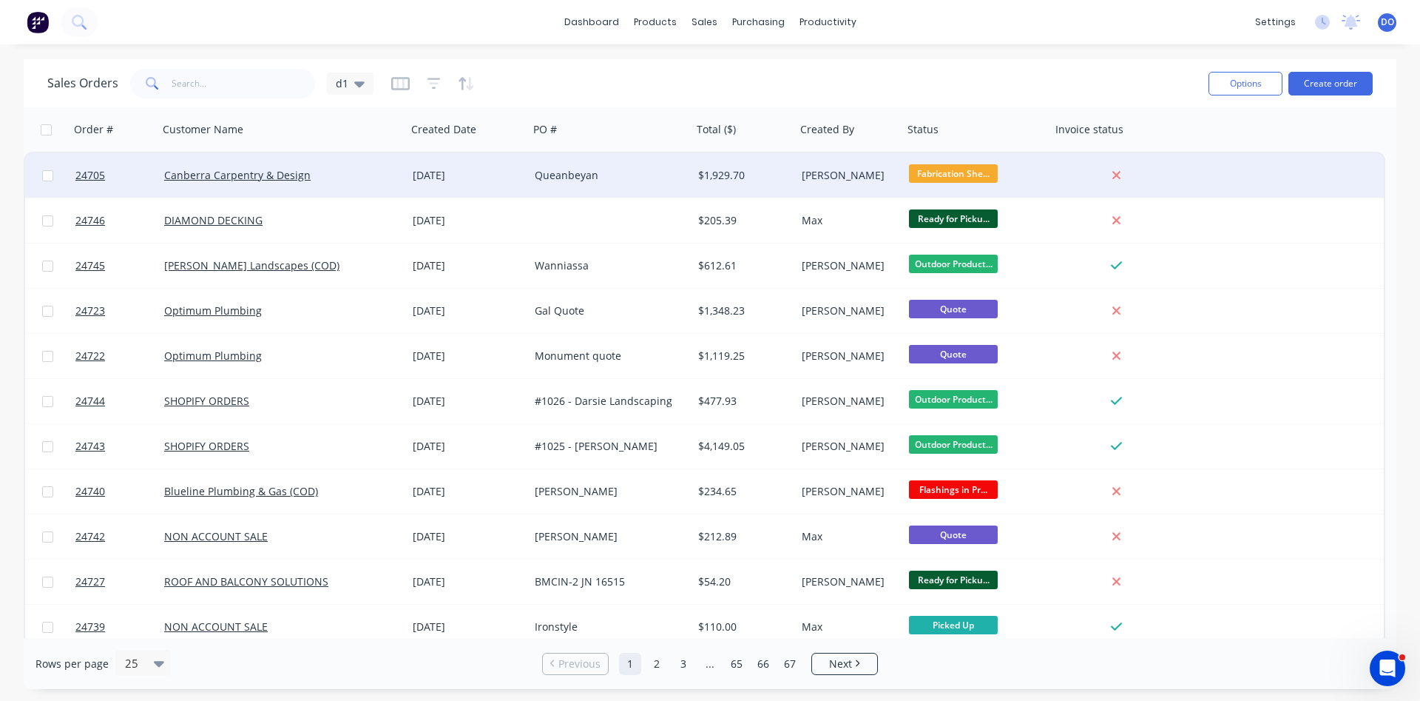
click at [564, 178] on div "Queanbeyan" at bounding box center [607, 175] width 144 height 15
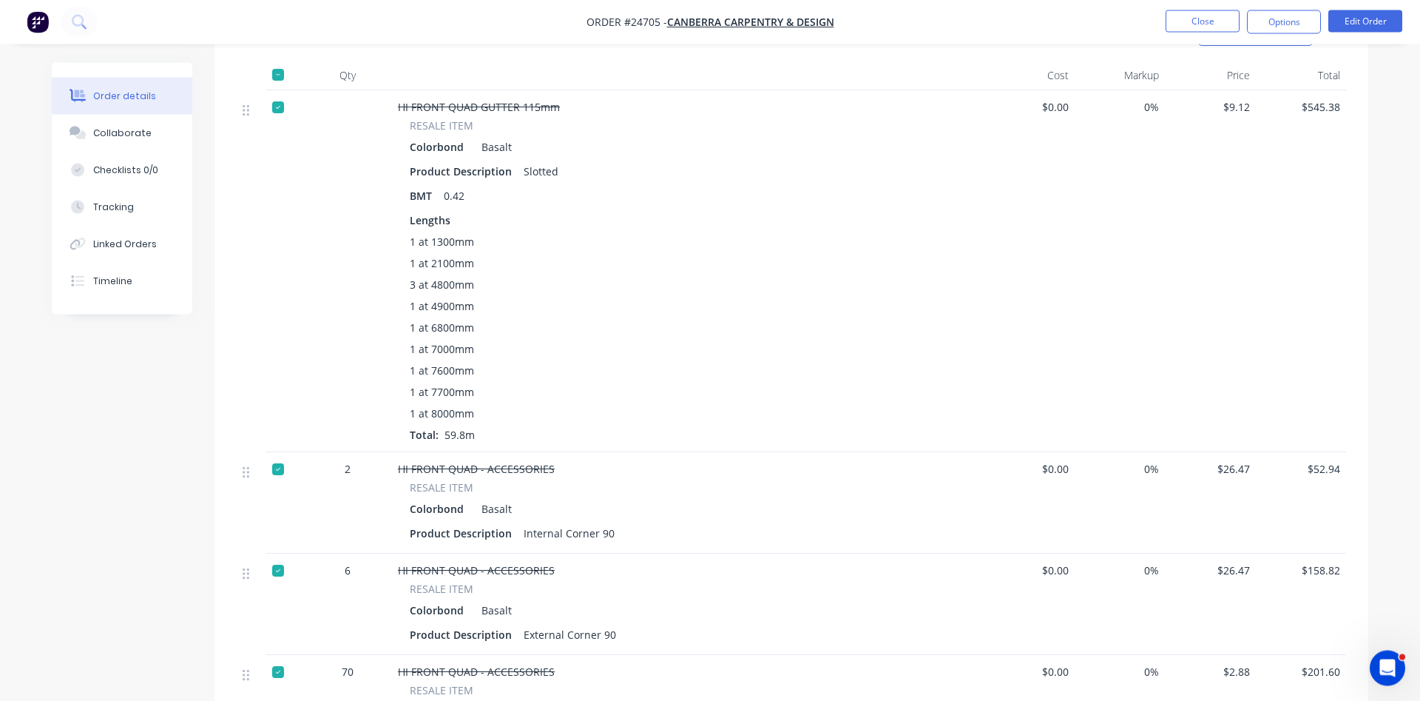
scroll to position [302, 0]
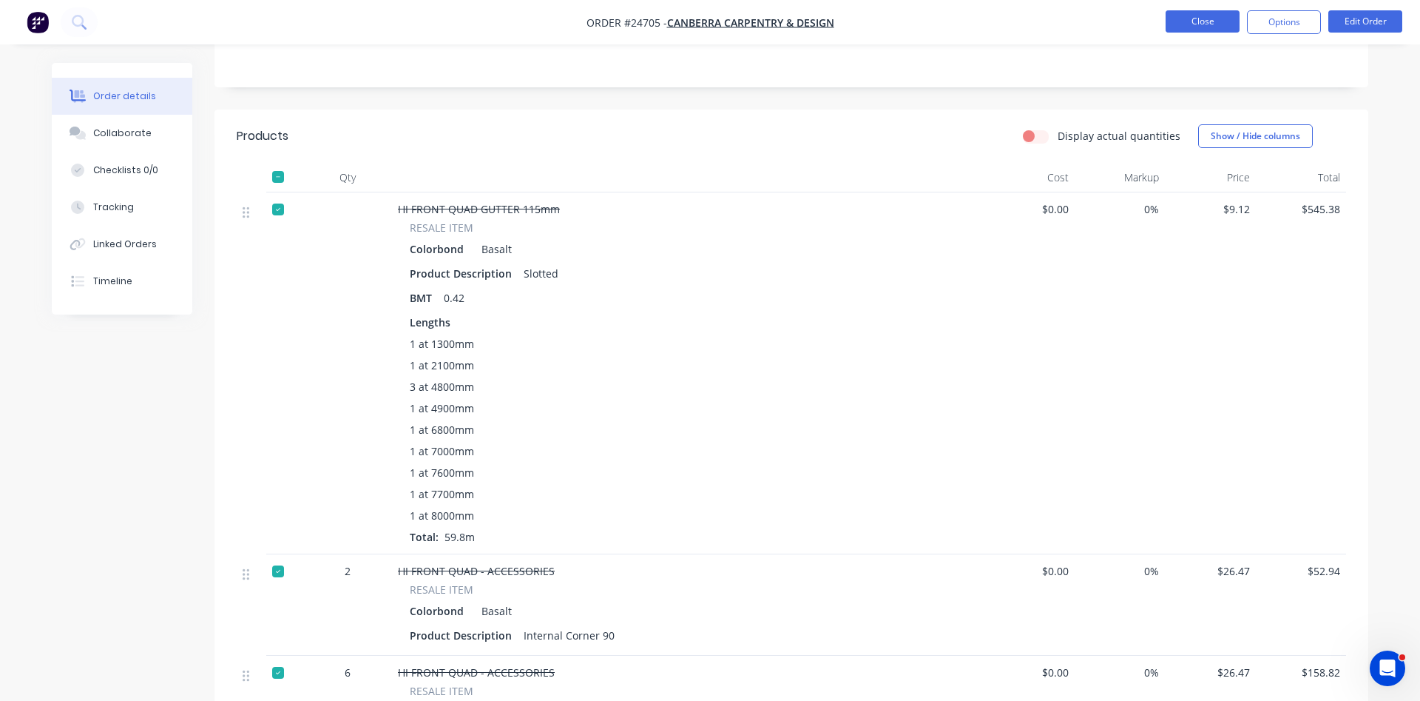
click at [1201, 29] on button "Close" at bounding box center [1203, 21] width 74 height 22
